Goal: Task Accomplishment & Management: Use online tool/utility

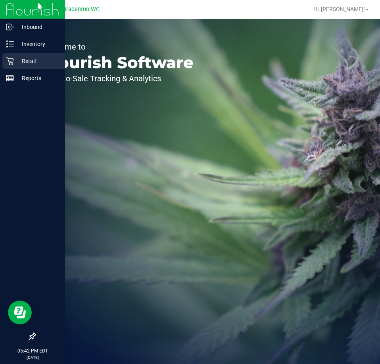
click at [11, 62] on icon at bounding box center [10, 61] width 8 height 8
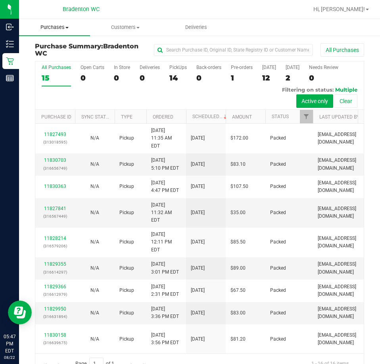
click at [39, 33] on uib-tab-heading "Purchases Summary of purchases Fulfillment All purchases" at bounding box center [54, 27] width 71 height 17
click at [40, 60] on span "Fulfillment" at bounding box center [43, 57] width 49 height 7
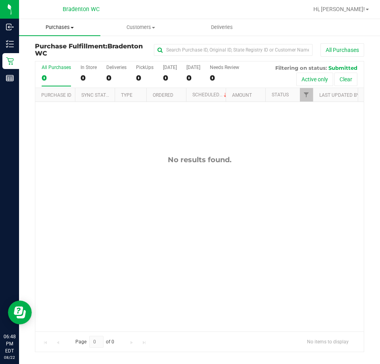
click at [56, 29] on span "Purchases" at bounding box center [59, 27] width 81 height 7
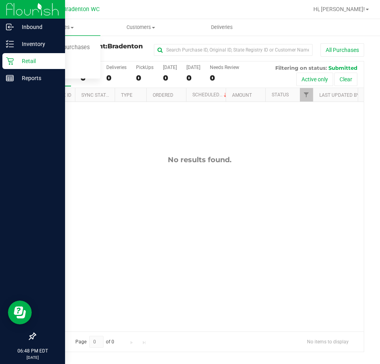
click at [15, 64] on p "Retail" at bounding box center [38, 61] width 48 height 10
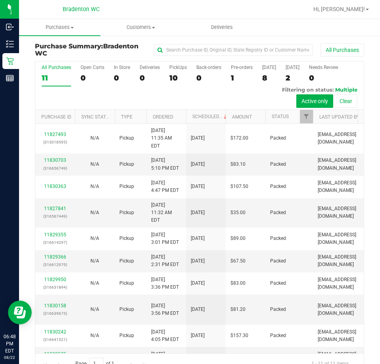
click at [122, 90] on div "All Purchases 11 Open Carts 0 In Store 0 Deliveries 0 PickUps 10 Back-orders 0 …" at bounding box center [199, 85] width 328 height 48
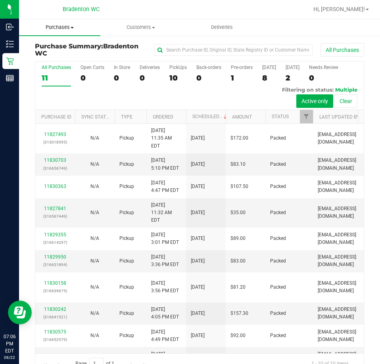
click at [60, 27] on span "Purchases" at bounding box center [59, 27] width 81 height 7
click at [59, 58] on span "Fulfillment" at bounding box center [43, 57] width 49 height 7
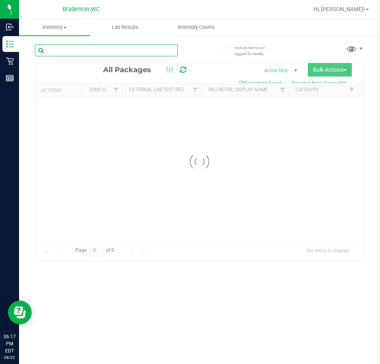
click at [111, 53] on input "text" at bounding box center [106, 50] width 143 height 12
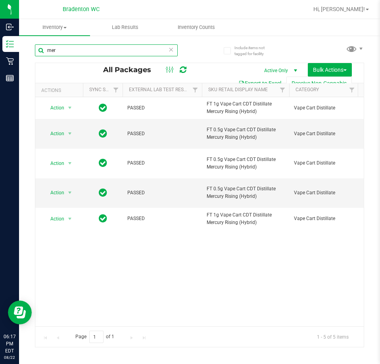
type input "mer"
click at [169, 50] on icon at bounding box center [171, 49] width 6 height 10
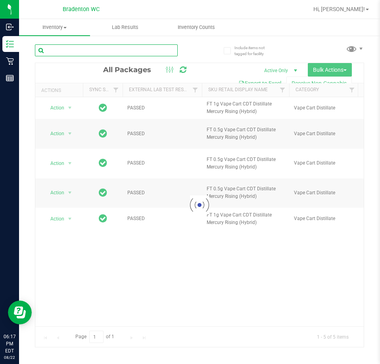
click at [139, 50] on input "text" at bounding box center [106, 50] width 143 height 12
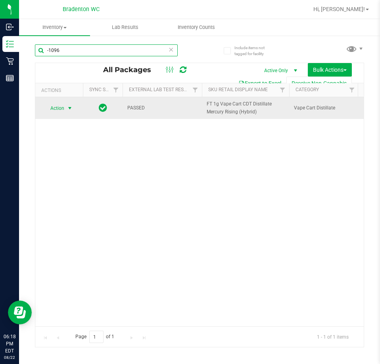
type input "-1096"
click at [59, 109] on span "Action" at bounding box center [53, 108] width 21 height 11
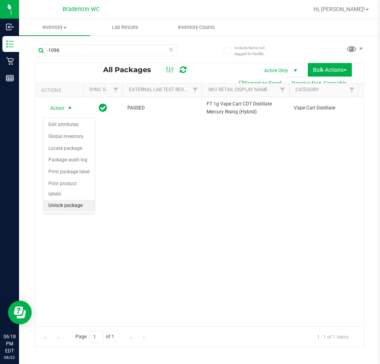
click at [68, 200] on li "Unlock package" at bounding box center [69, 206] width 51 height 12
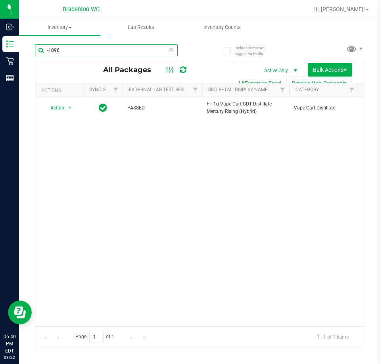
drag, startPoint x: 76, startPoint y: 55, endPoint x: -8, endPoint y: 54, distance: 84.0
click at [0, 54] on html "Inbound Inventory Retail Reports 06:40 PM EDT 08/22/2025 08/22 Bradenton WC Hi,…" at bounding box center [190, 182] width 380 height 364
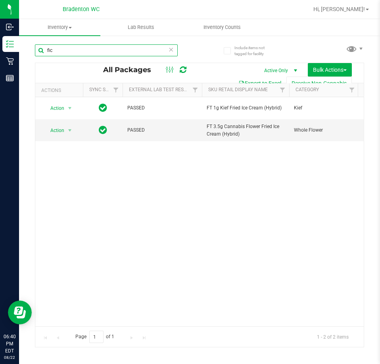
type input "fic"
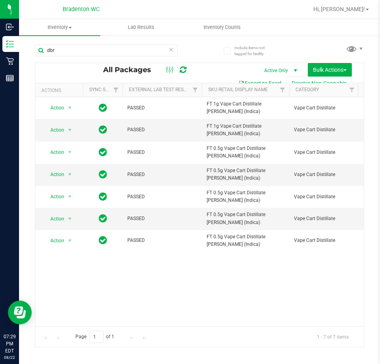
type input "dbr"
